Goal: Check status: Check status

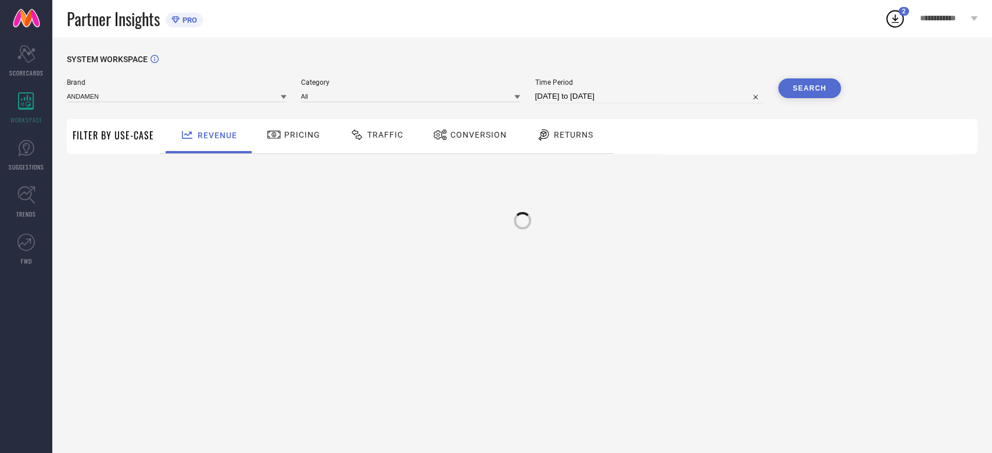
type input "ANDAMEN"
type input "All"
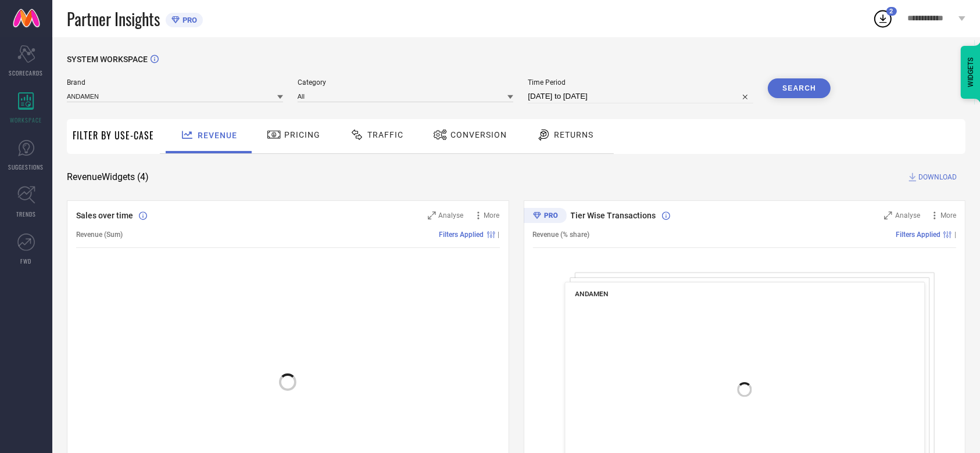
click at [477, 138] on span "Conversion" at bounding box center [478, 134] width 56 height 9
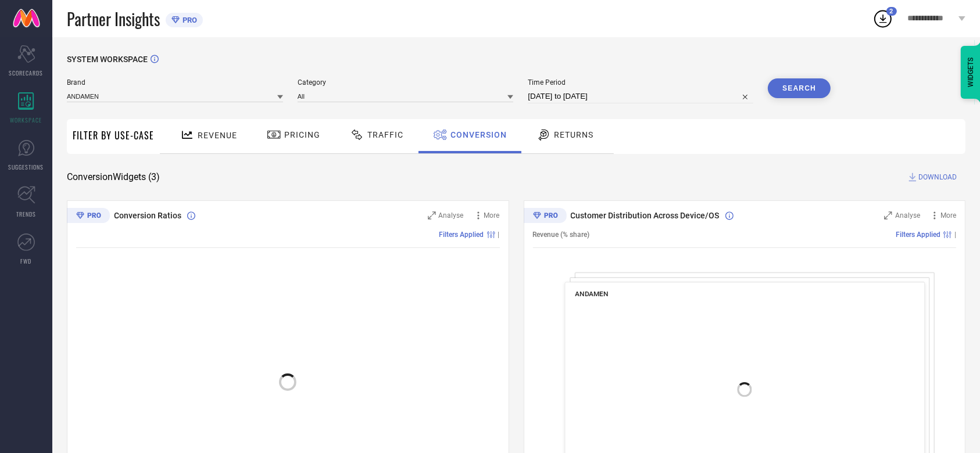
click at [581, 97] on input "[DATE] to [DATE]" at bounding box center [641, 97] width 226 height 14
select select "7"
select select "2025"
select select "8"
select select "2025"
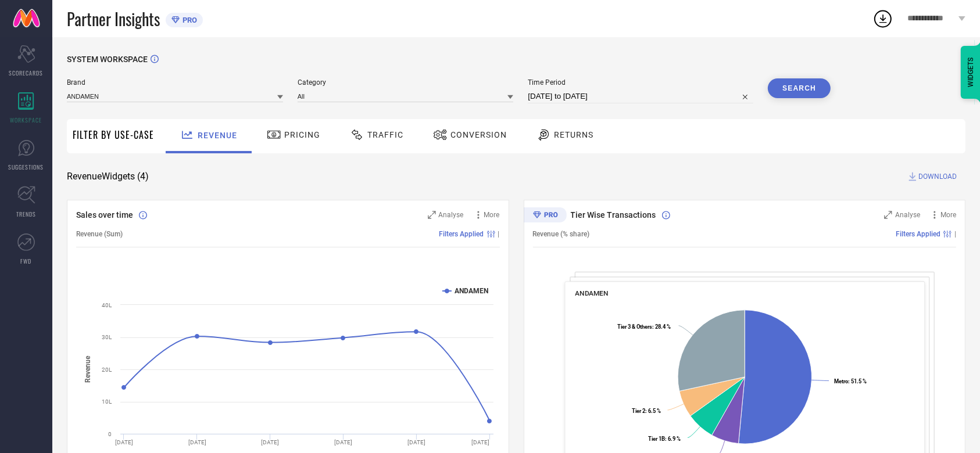
click at [553, 91] on input "02-08-2025 to 01-09-2025" at bounding box center [641, 97] width 226 height 14
select select "7"
select select "2025"
select select "8"
select select "2025"
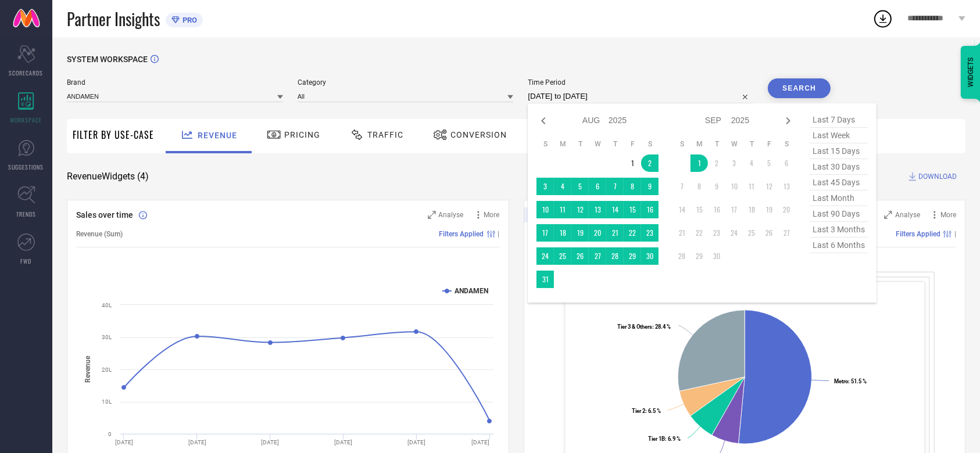
click at [649, 68] on div "SYSTEM WORKSPACE" at bounding box center [516, 67] width 899 height 24
